Goal: Find specific page/section: Find specific page/section

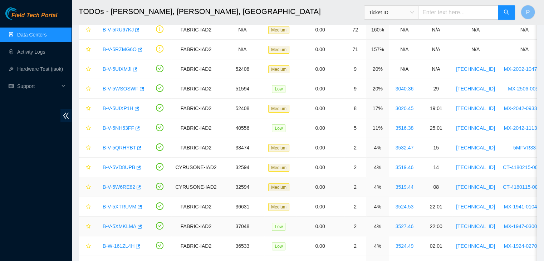
scroll to position [195, 0]
click at [24, 38] on link "Data Centers" at bounding box center [31, 35] width 29 height 6
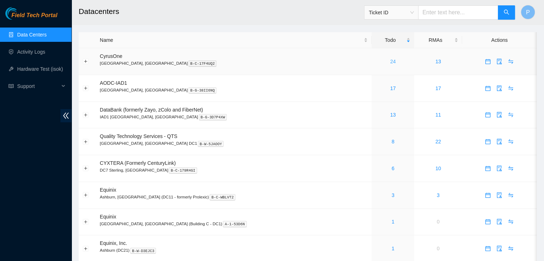
click at [390, 61] on link "24" at bounding box center [393, 62] width 6 height 6
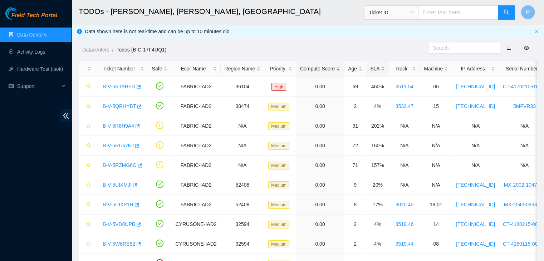
click at [370, 73] on div "SLA" at bounding box center [377, 69] width 15 height 8
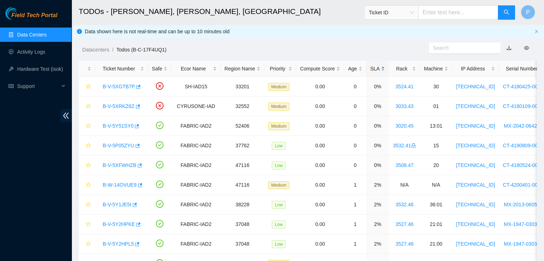
click at [370, 73] on div "SLA" at bounding box center [377, 69] width 15 height 8
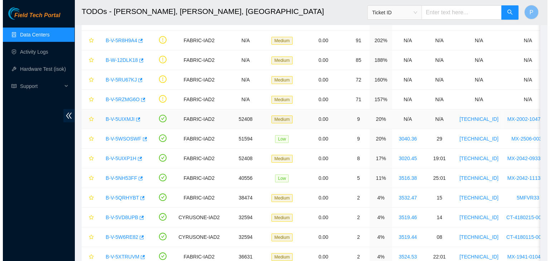
scroll to position [69, 0]
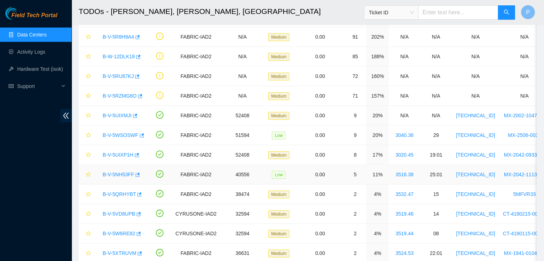
click at [121, 172] on link "B-V-5NH53FF" at bounding box center [118, 175] width 31 height 6
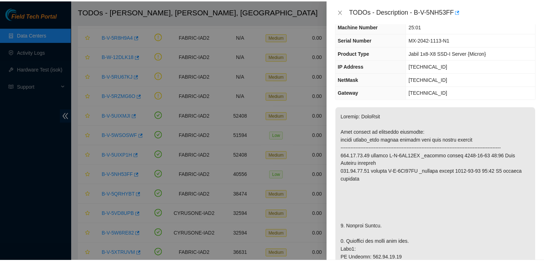
scroll to position [41, 0]
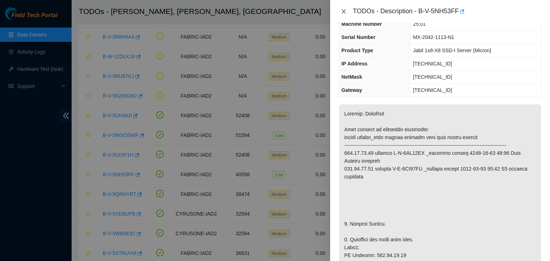
click at [342, 11] on icon "close" at bounding box center [344, 12] width 6 height 6
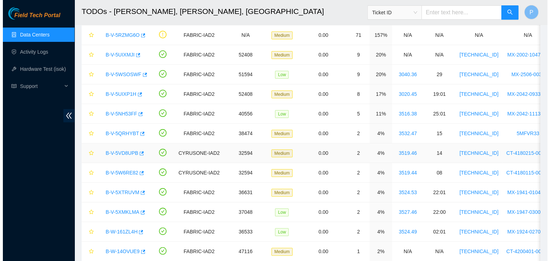
scroll to position [131, 0]
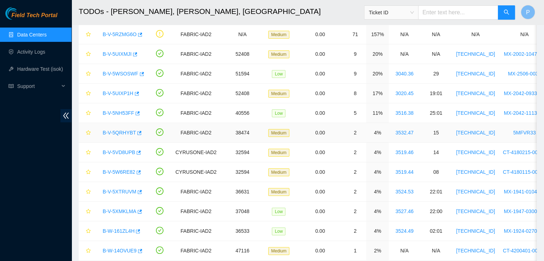
click at [121, 131] on link "B-V-5QRHYBT" at bounding box center [119, 133] width 33 height 6
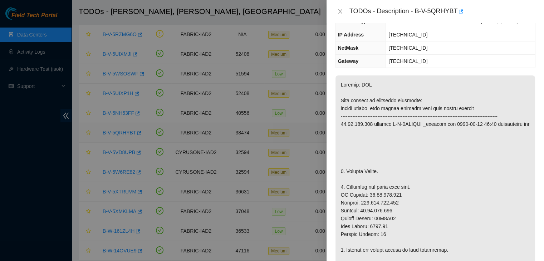
scroll to position [41, 0]
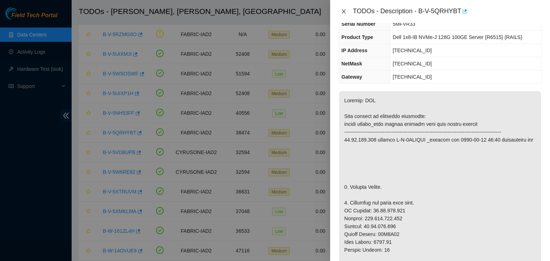
click at [342, 11] on icon "close" at bounding box center [344, 12] width 6 height 6
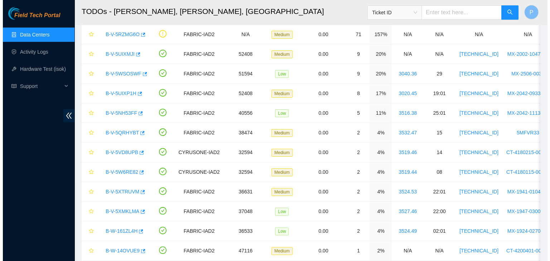
scroll to position [57, 0]
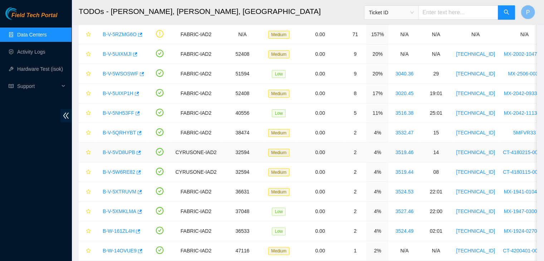
click at [119, 152] on link "B-V-5VD8UPB" at bounding box center [119, 153] width 33 height 6
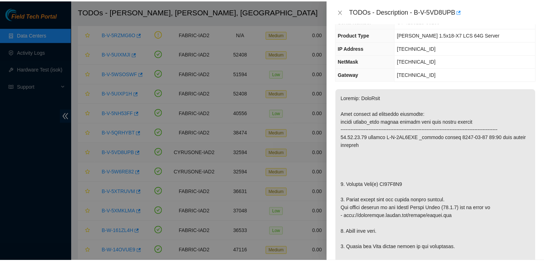
scroll to position [41, 0]
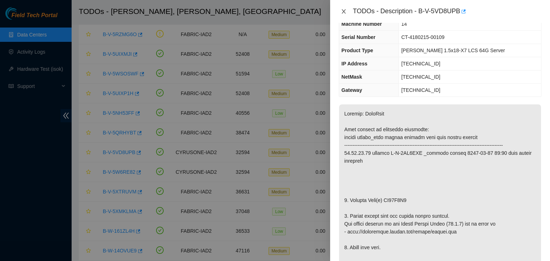
click at [345, 12] on icon "close" at bounding box center [344, 12] width 6 height 6
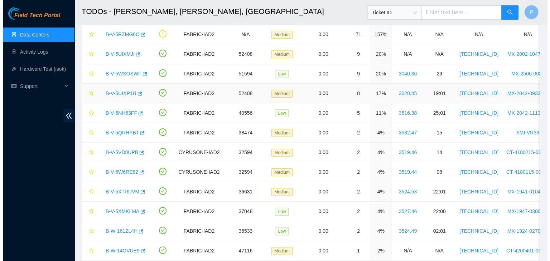
scroll to position [57, 0]
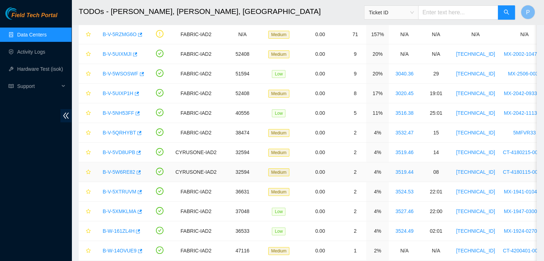
click at [119, 175] on div "B-V-5W6RE82" at bounding box center [121, 171] width 45 height 11
click at [119, 172] on link "B-V-5W6RE82" at bounding box center [119, 172] width 33 height 6
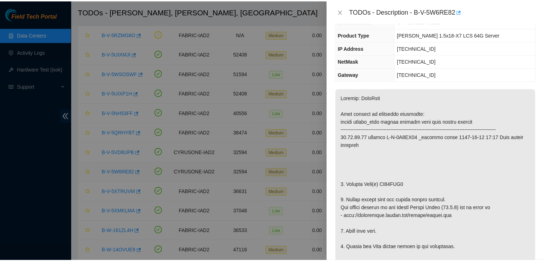
scroll to position [41, 0]
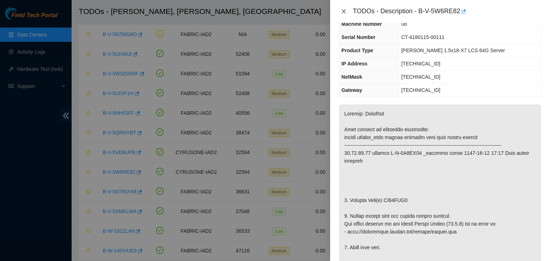
click at [343, 11] on icon "close" at bounding box center [343, 11] width 4 height 4
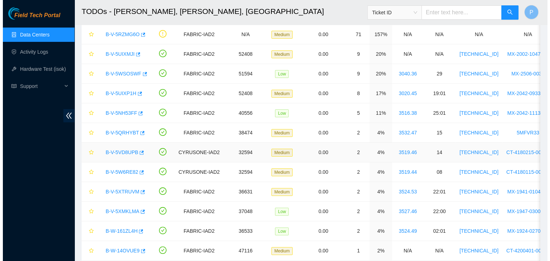
scroll to position [57, 0]
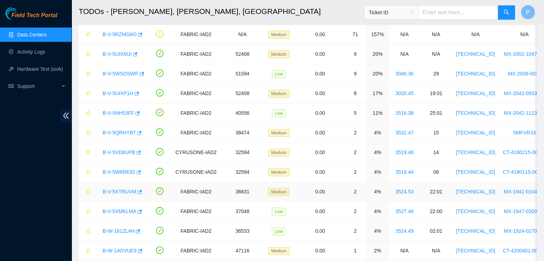
click at [109, 191] on link "B-V-5XTRUVM" at bounding box center [120, 192] width 34 height 6
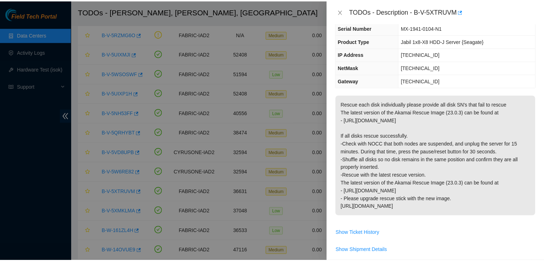
scroll to position [51, 0]
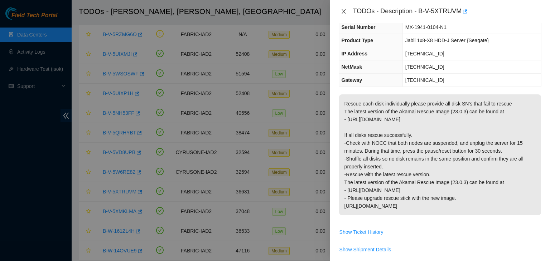
click at [343, 9] on icon "close" at bounding box center [344, 12] width 6 height 6
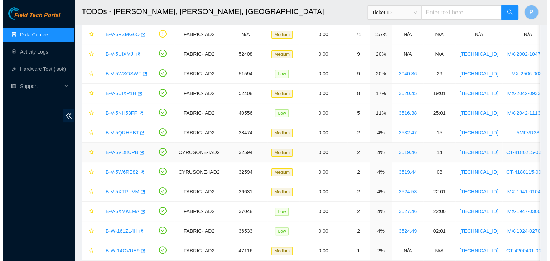
scroll to position [74, 0]
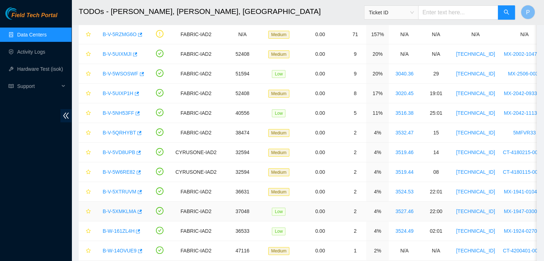
click at [118, 214] on div "B-V-5XMKLMA" at bounding box center [121, 211] width 45 height 11
click at [119, 211] on link "B-V-5XMKLMA" at bounding box center [120, 212] width 34 height 6
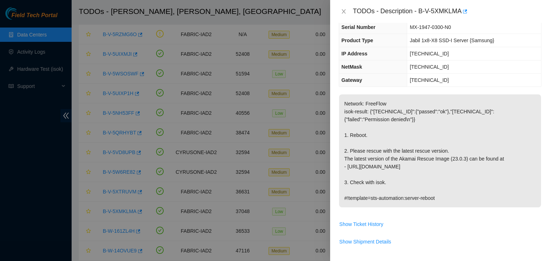
scroll to position [0, 0]
